Goal: Browse casually: Explore the website without a specific task or goal

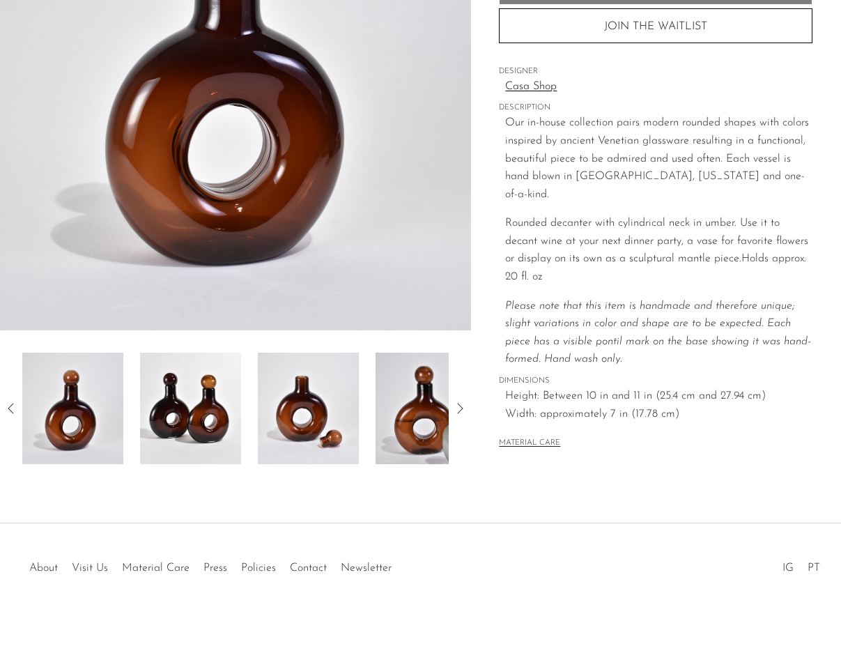
scroll to position [111, 0]
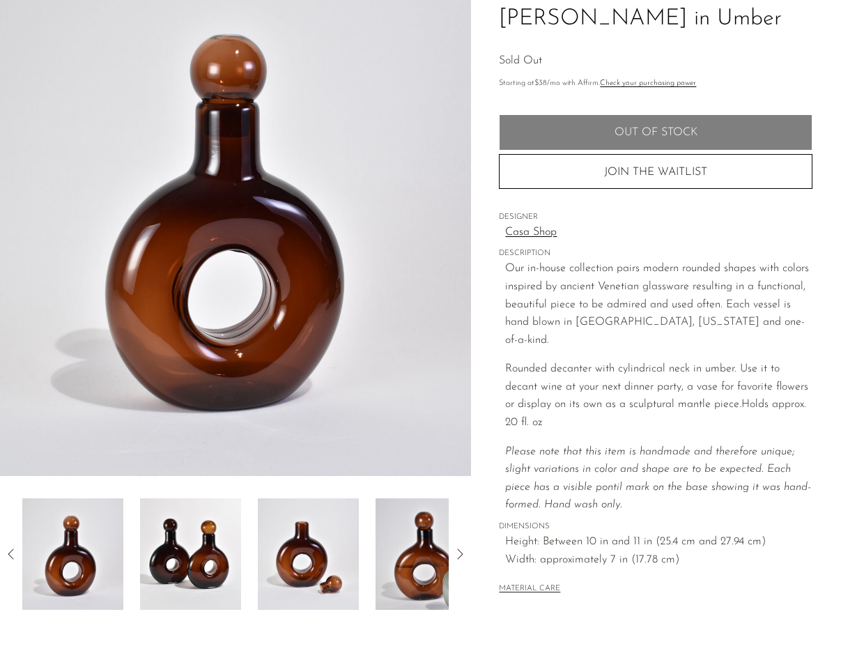
click at [533, 236] on link "Casa Shop" at bounding box center [658, 233] width 307 height 18
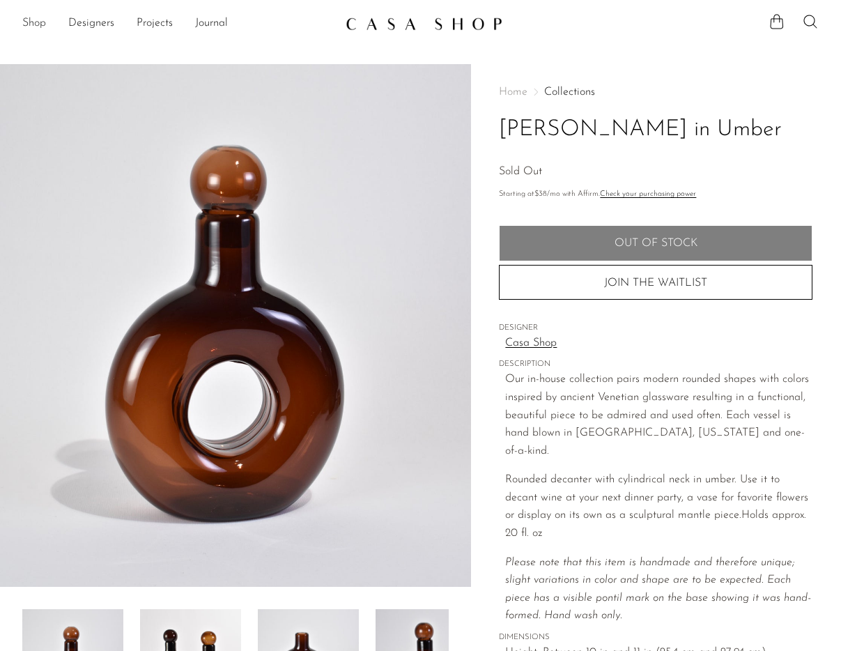
click at [38, 24] on link "Shop" at bounding box center [34, 24] width 24 height 18
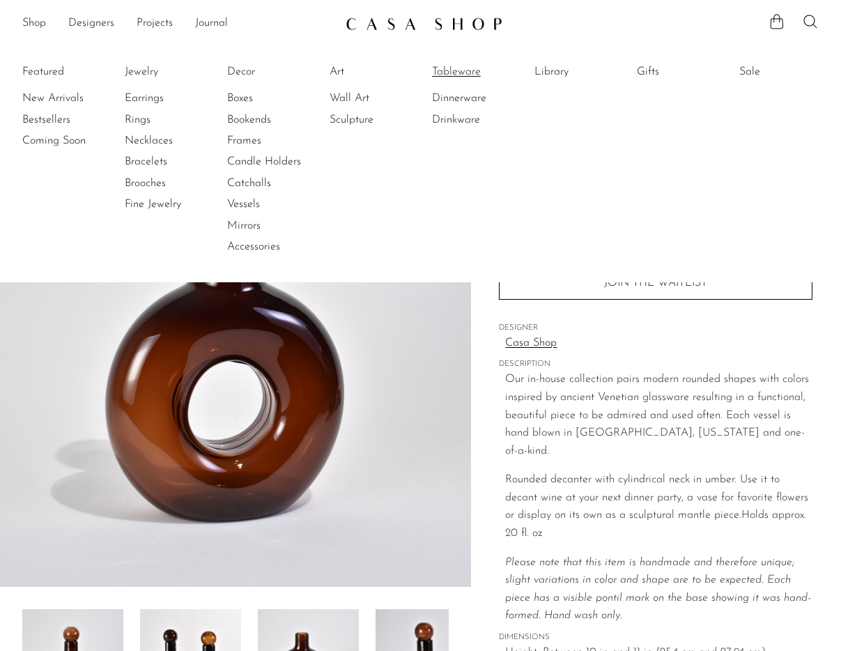
click at [452, 77] on link "Tableware" at bounding box center [484, 71] width 105 height 15
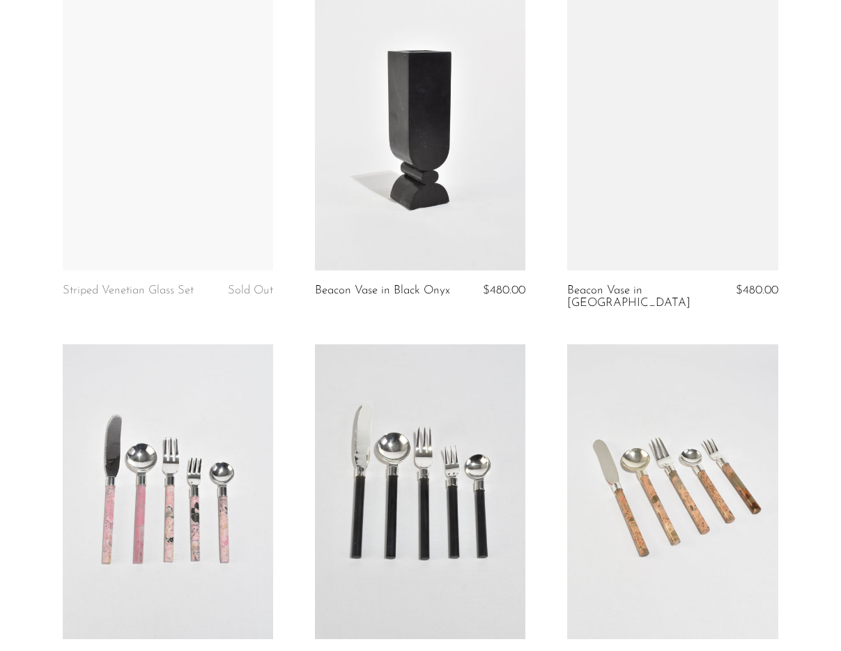
scroll to position [1035, 0]
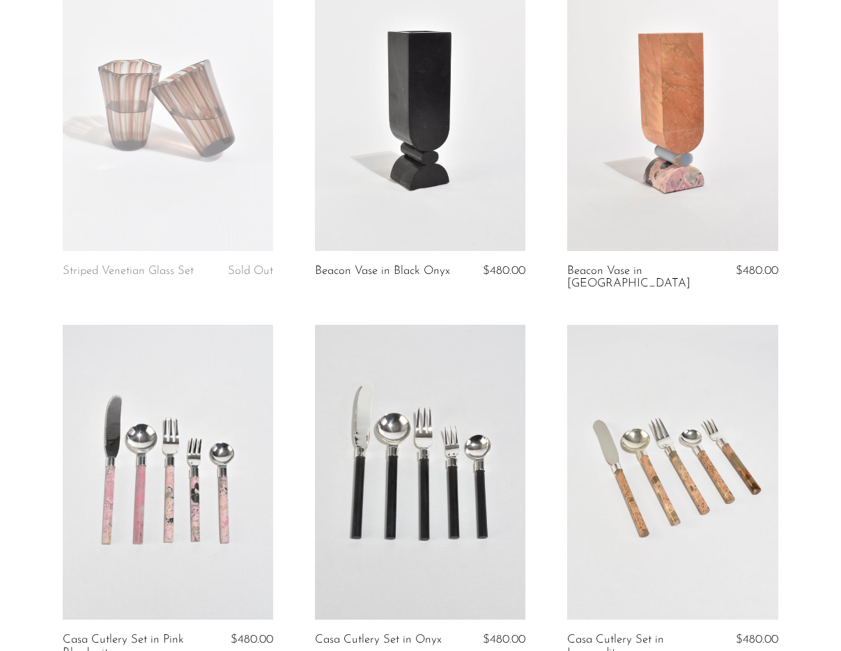
click at [414, 163] on link at bounding box center [420, 103] width 210 height 295
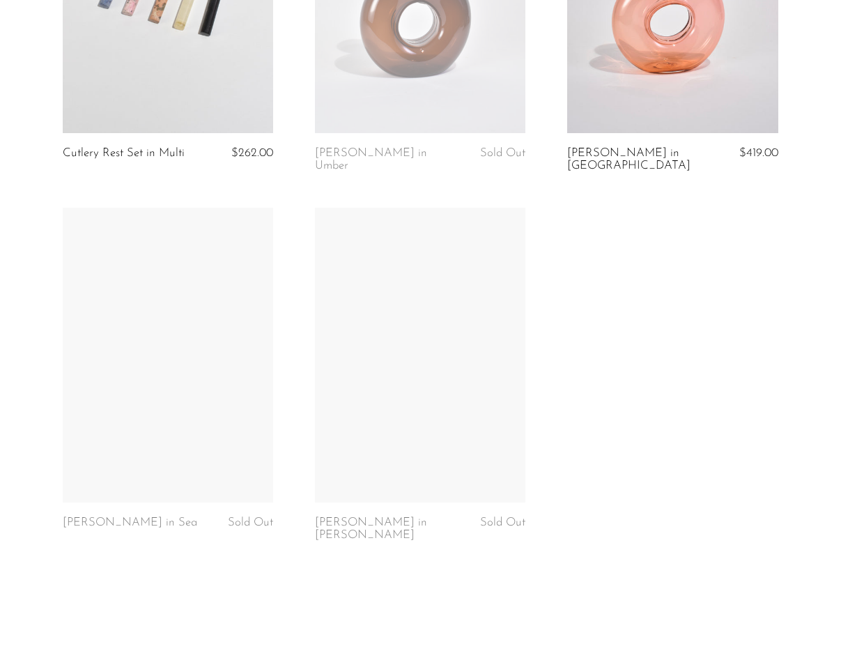
scroll to position [2281, 0]
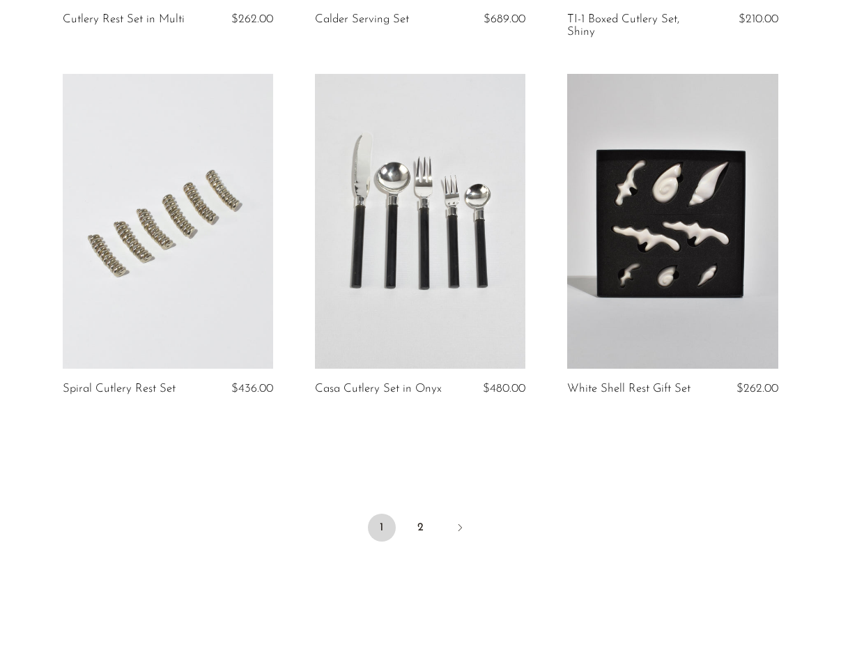
scroll to position [4172, 0]
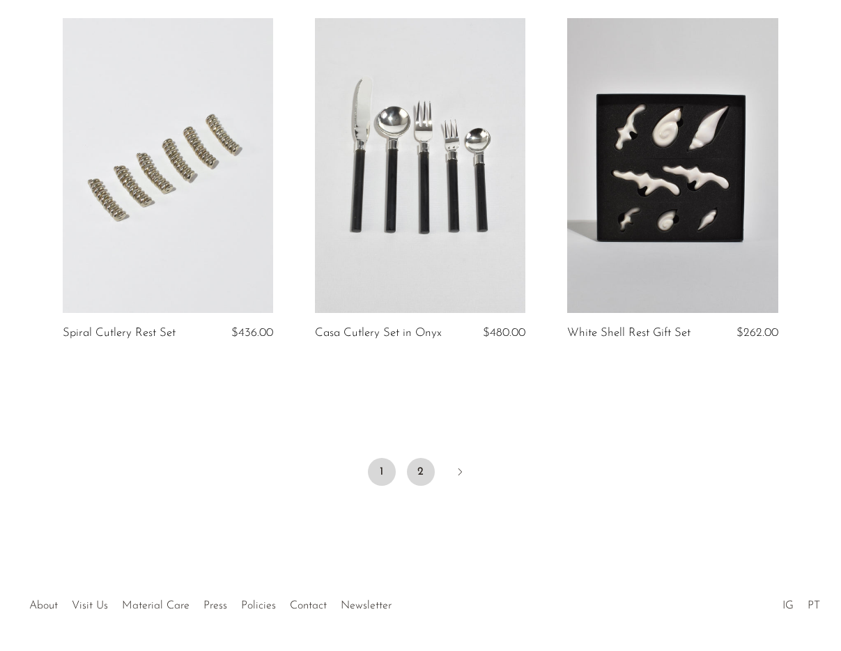
click at [425, 470] on link "2" at bounding box center [421, 472] width 28 height 28
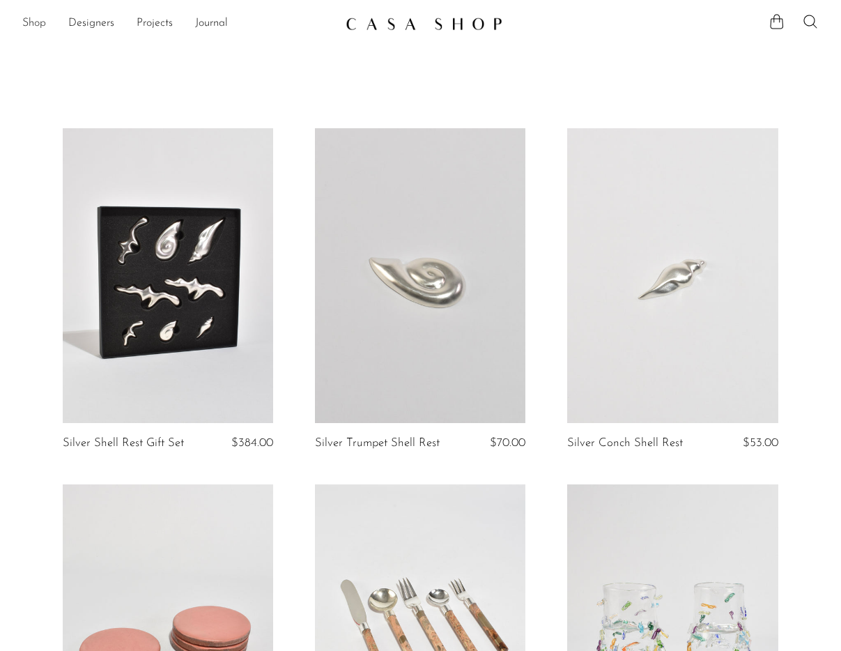
click at [36, 23] on link "Shop" at bounding box center [34, 24] width 24 height 18
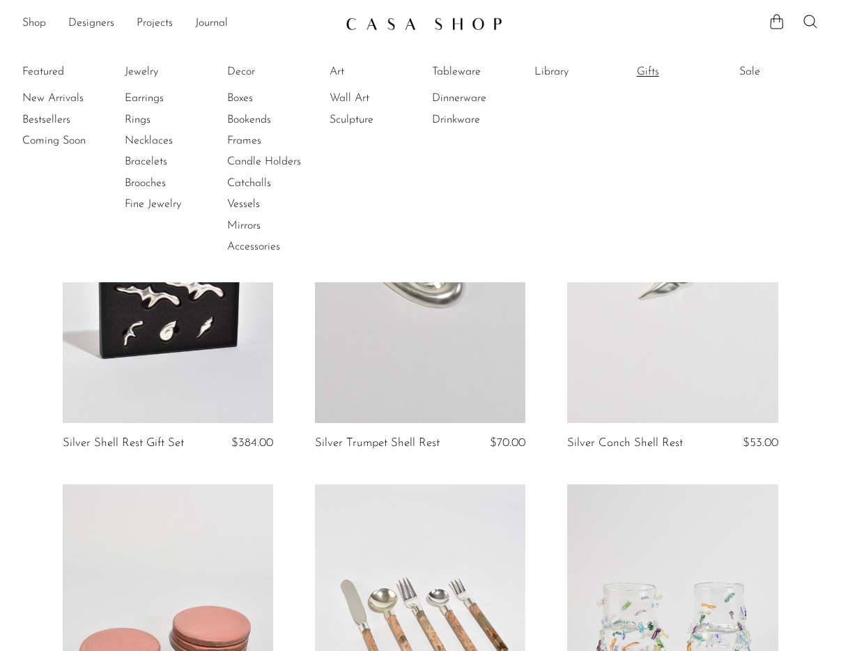
click at [648, 65] on link "Gifts" at bounding box center [689, 71] width 105 height 15
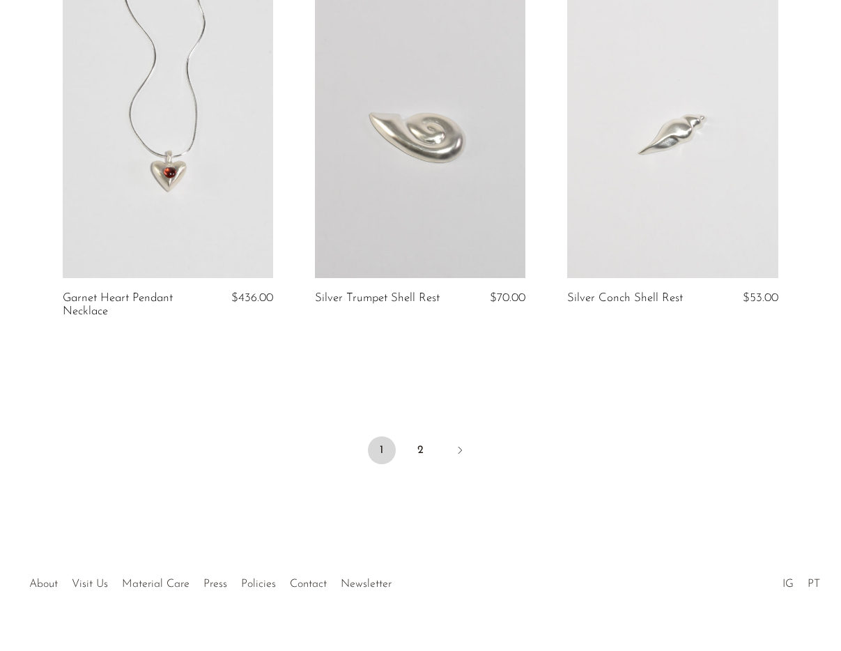
scroll to position [4181, 0]
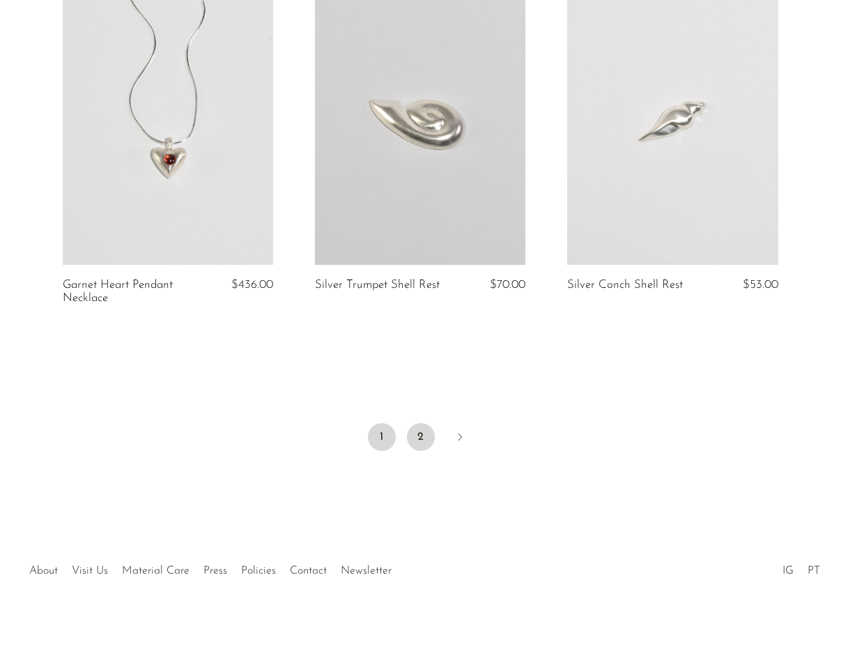
click at [417, 424] on link "2" at bounding box center [421, 437] width 28 height 28
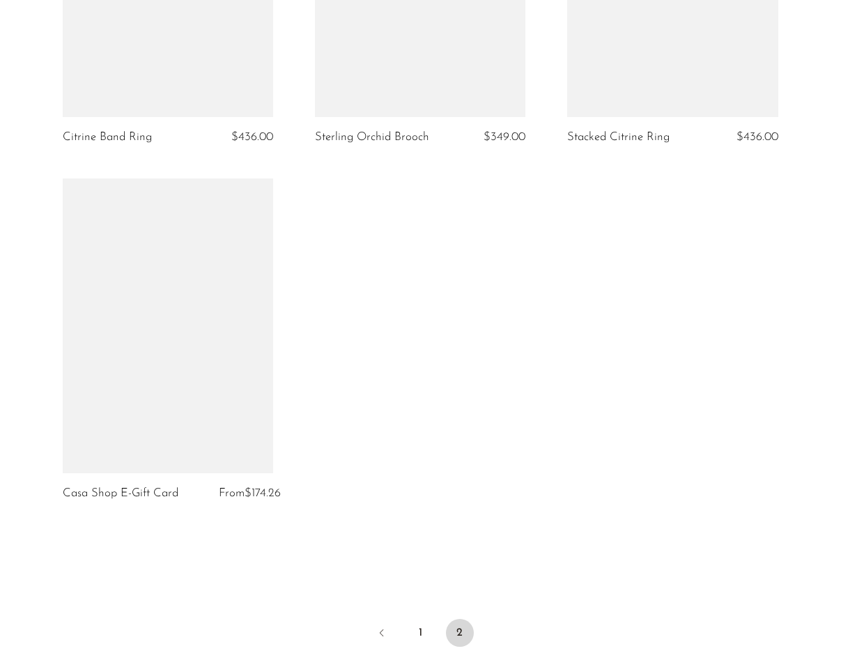
scroll to position [3248, 0]
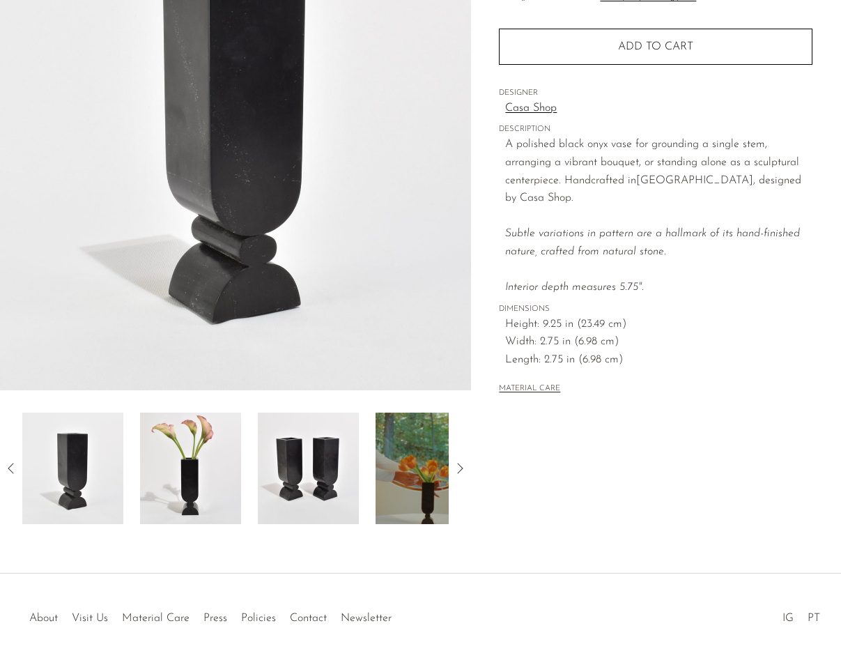
scroll to position [208, 0]
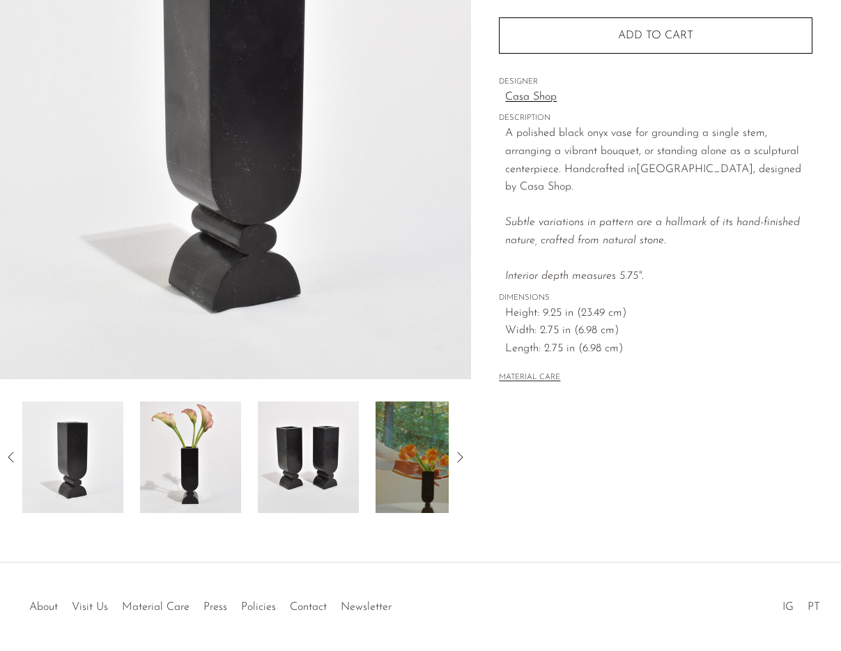
click at [405, 450] on img at bounding box center [426, 457] width 101 height 112
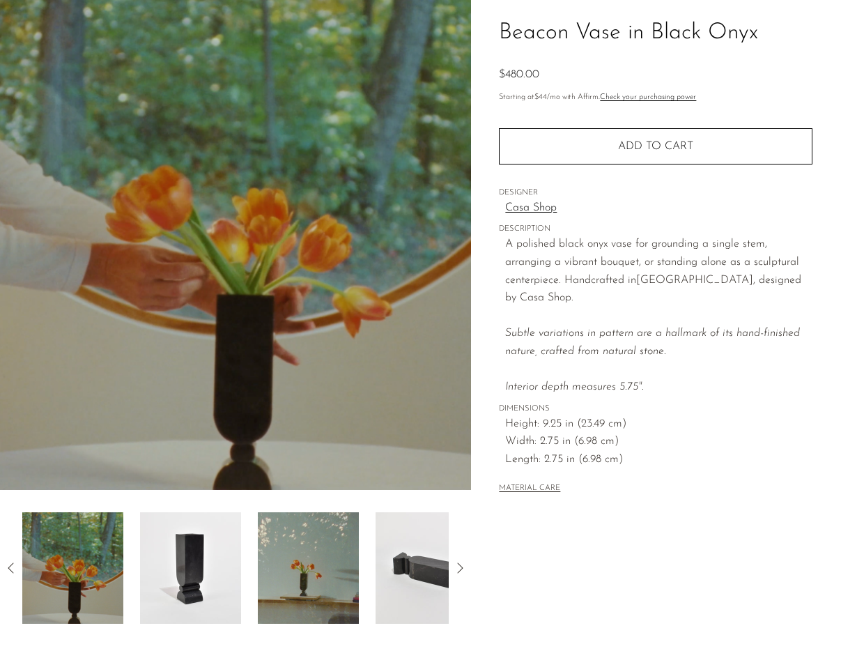
scroll to position [45, 0]
